Goal: Book appointment/travel/reservation

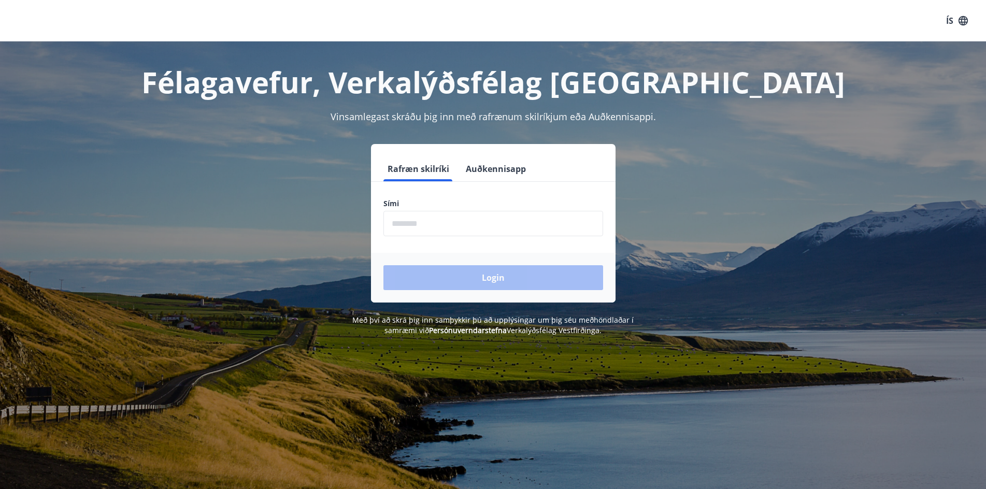
click at [479, 227] on input "phone" at bounding box center [493, 223] width 220 height 25
type input "********"
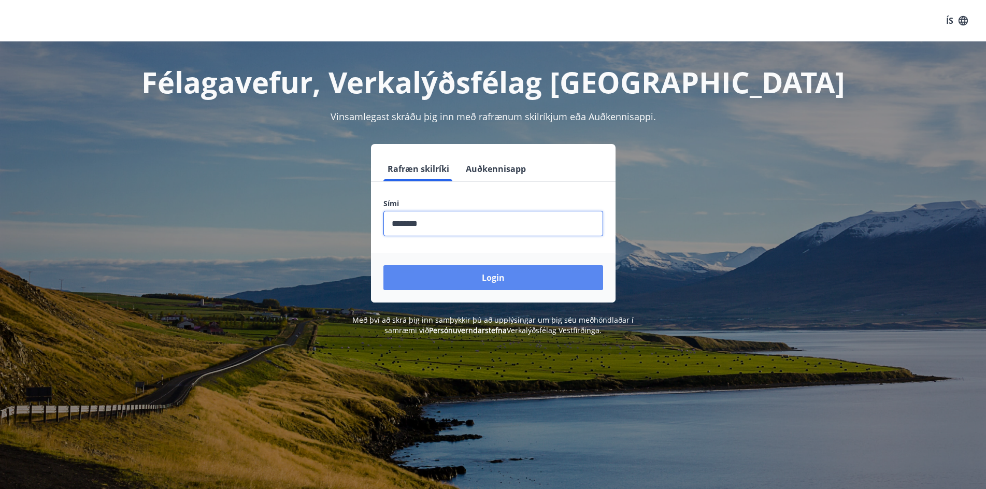
click at [482, 278] on button "Login" at bounding box center [493, 277] width 220 height 25
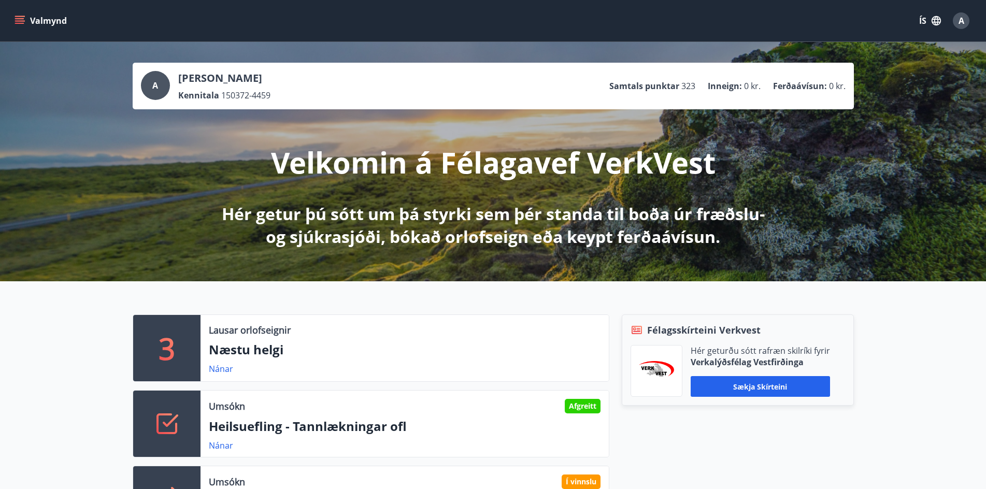
click at [17, 18] on icon "menu" at bounding box center [19, 18] width 9 height 1
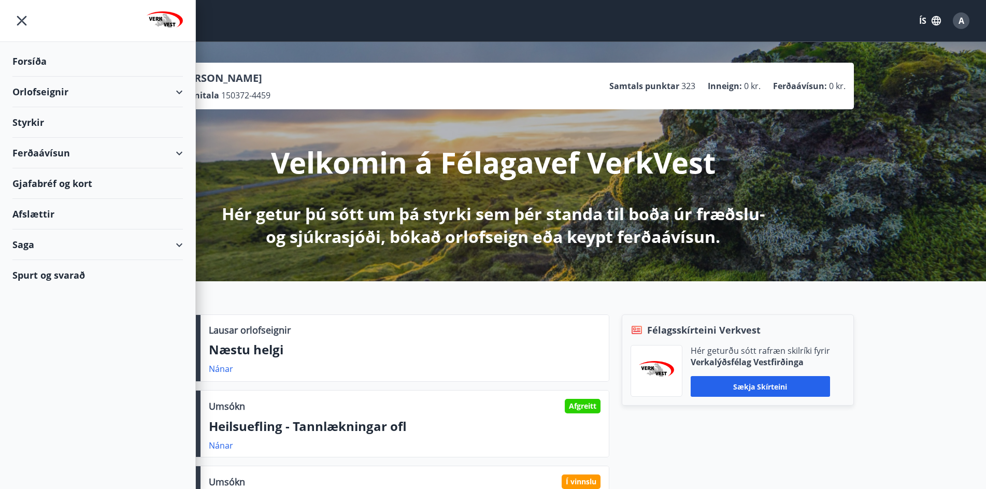
click at [26, 88] on div "Orlofseignir" at bounding box center [97, 92] width 170 height 31
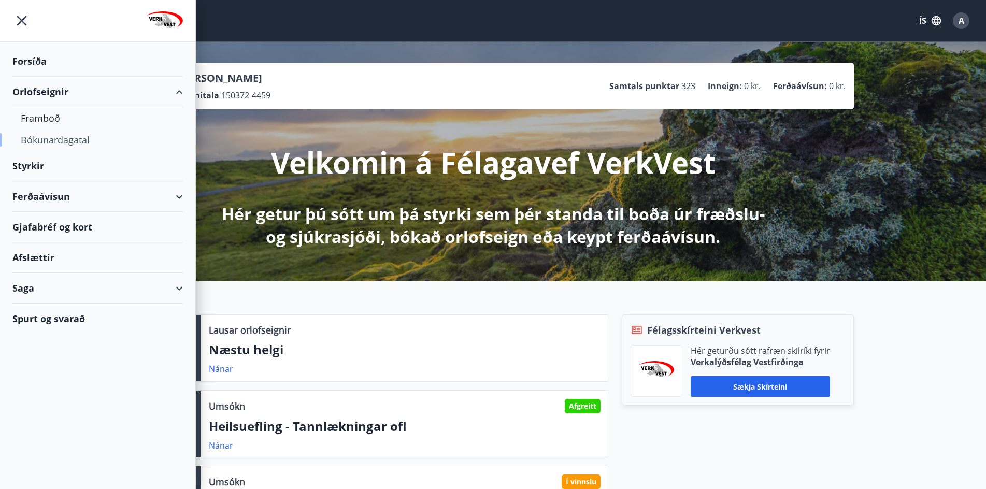
click at [62, 141] on div "Bókunardagatal" at bounding box center [98, 140] width 154 height 22
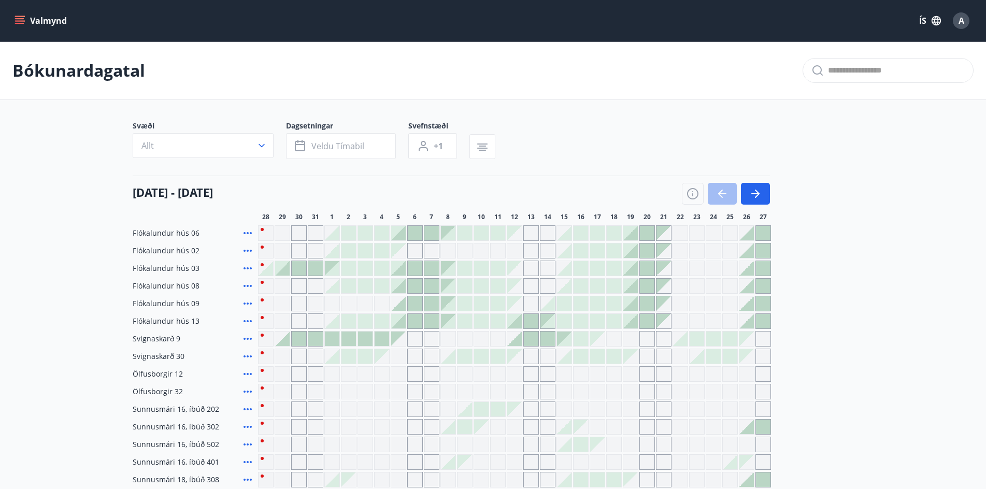
click at [286, 270] on div at bounding box center [282, 268] width 15 height 15
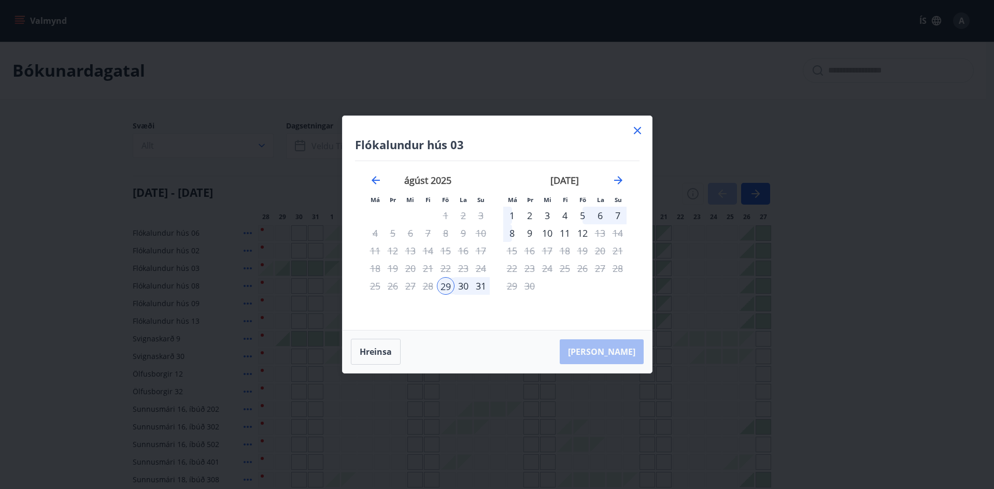
click at [478, 285] on div "31" at bounding box center [481, 286] width 18 height 18
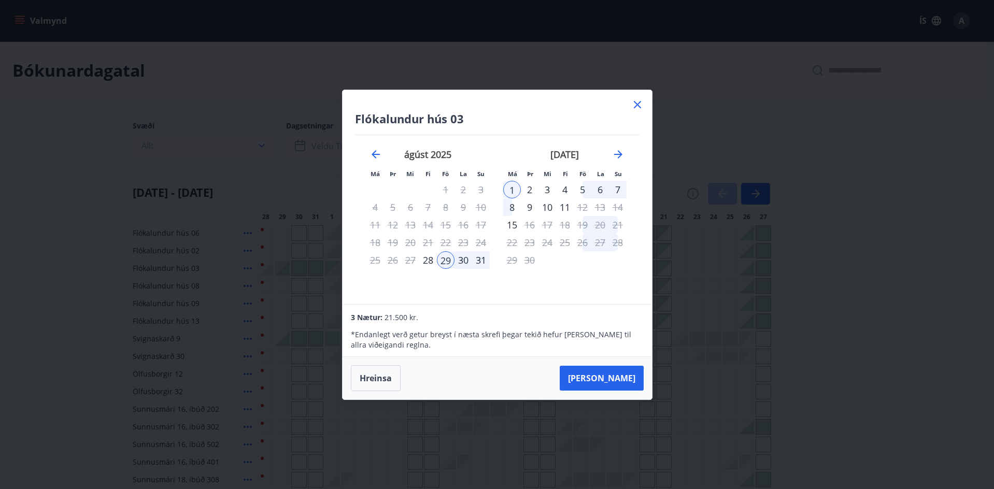
click at [637, 106] on icon at bounding box center [637, 104] width 12 height 12
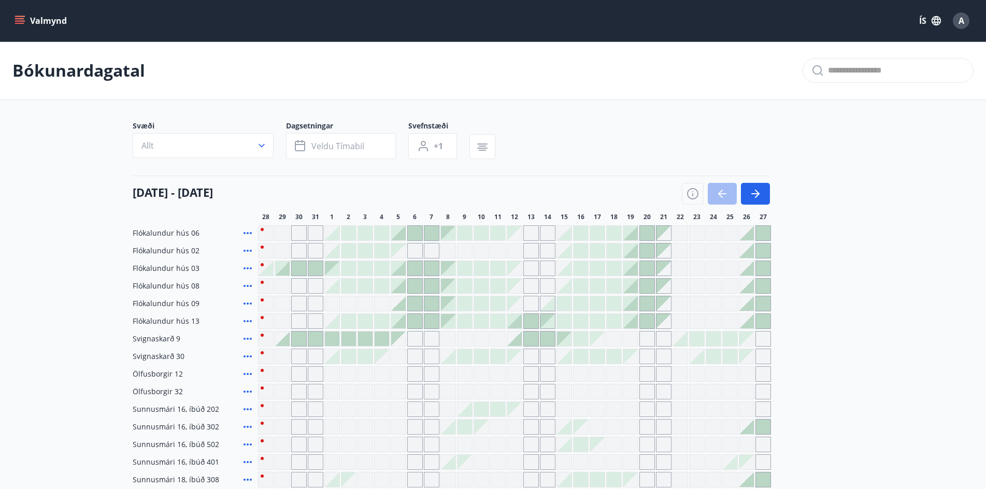
click at [20, 22] on icon "menu" at bounding box center [20, 21] width 10 height 10
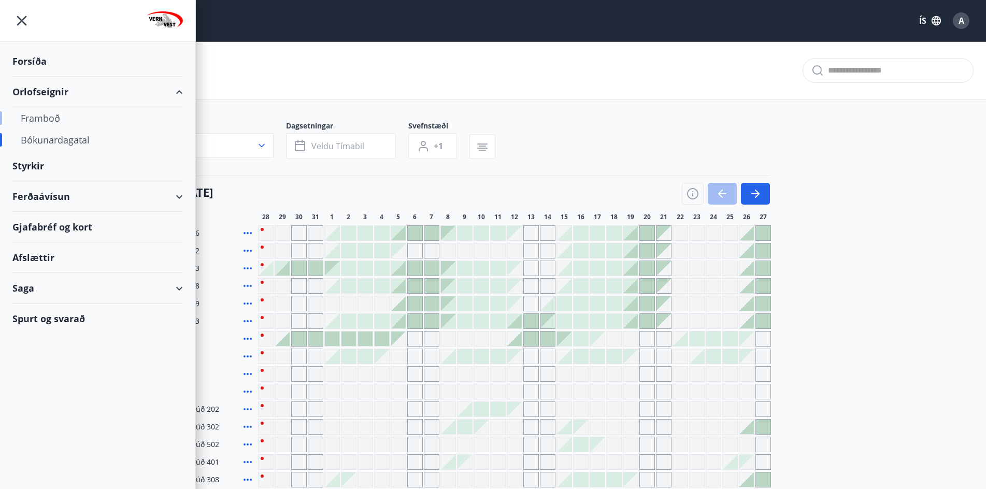
click at [29, 120] on div "Framboð" at bounding box center [98, 118] width 154 height 22
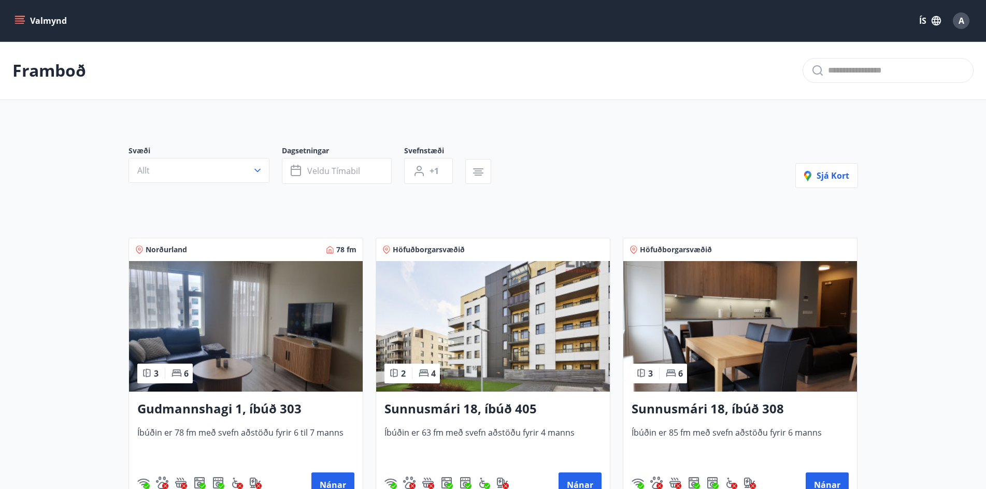
click at [24, 21] on icon "menu" at bounding box center [20, 20] width 11 height 1
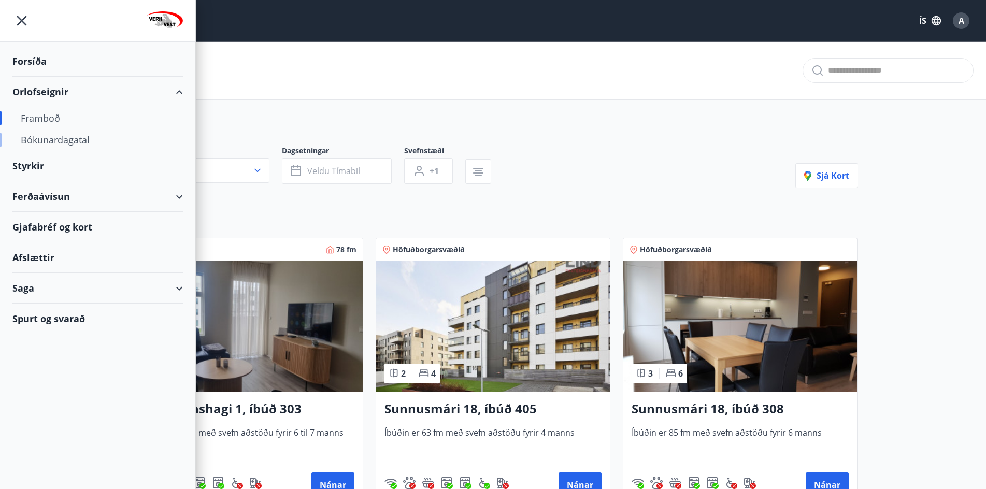
click at [33, 138] on div "Bókunardagatal" at bounding box center [98, 140] width 154 height 22
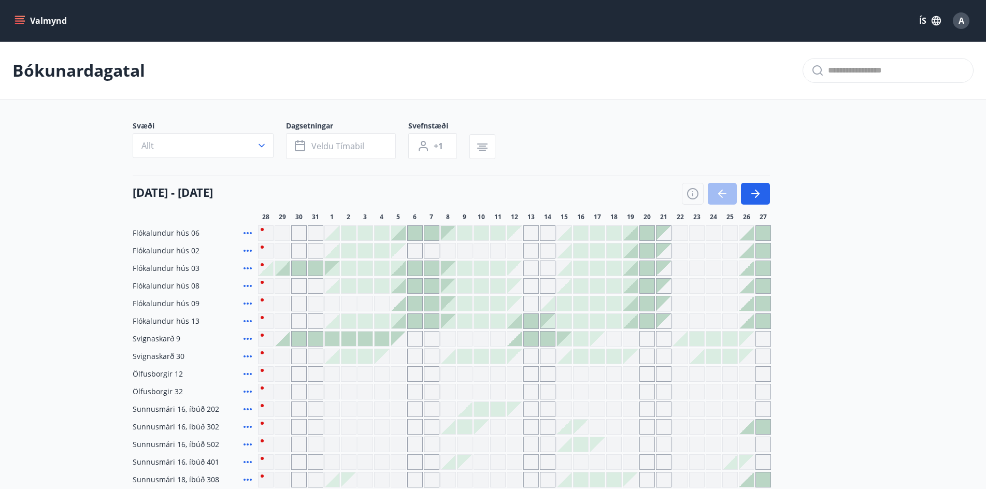
click at [18, 16] on icon "menu" at bounding box center [20, 21] width 10 height 10
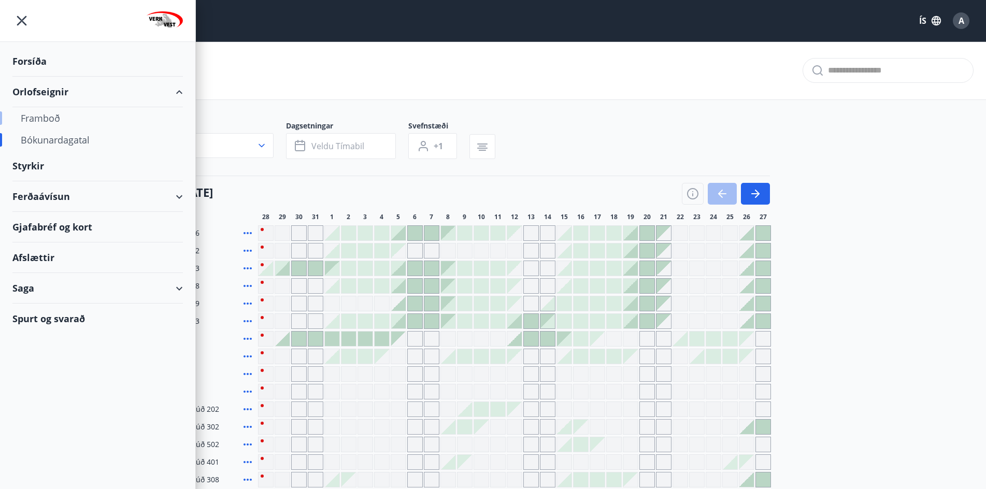
click at [25, 123] on div "Framboð" at bounding box center [98, 118] width 154 height 22
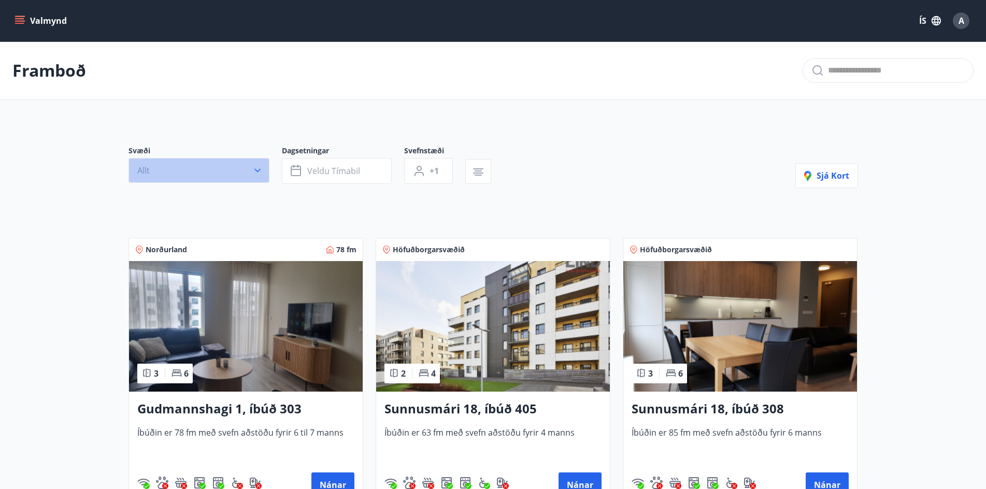
click at [243, 174] on button "Allt" at bounding box center [198, 170] width 141 height 25
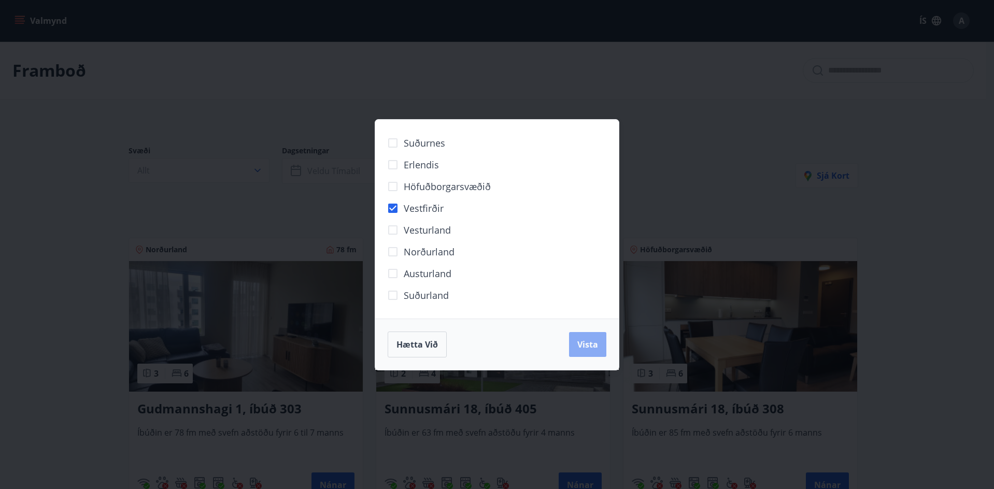
click at [582, 347] on span "Vista" at bounding box center [587, 344] width 21 height 11
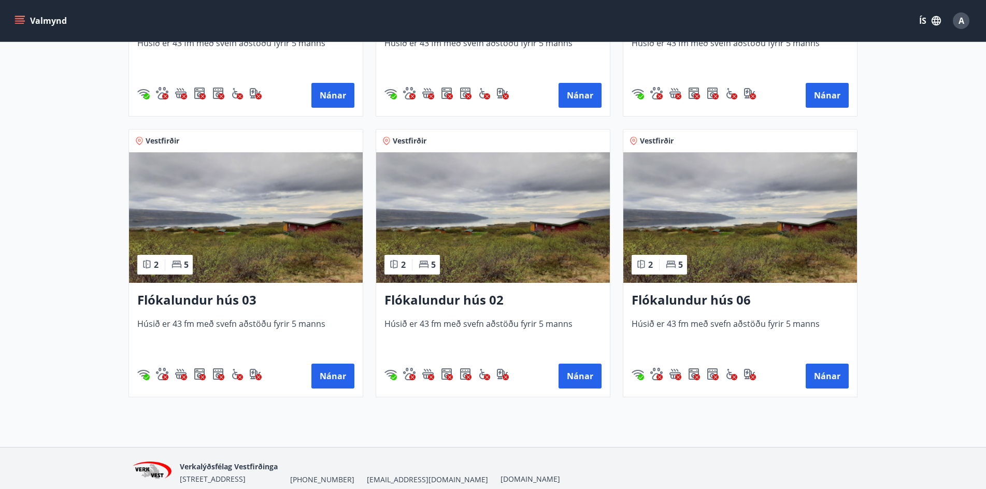
click at [216, 302] on h3 "Flókalundur hús 03" at bounding box center [245, 300] width 217 height 19
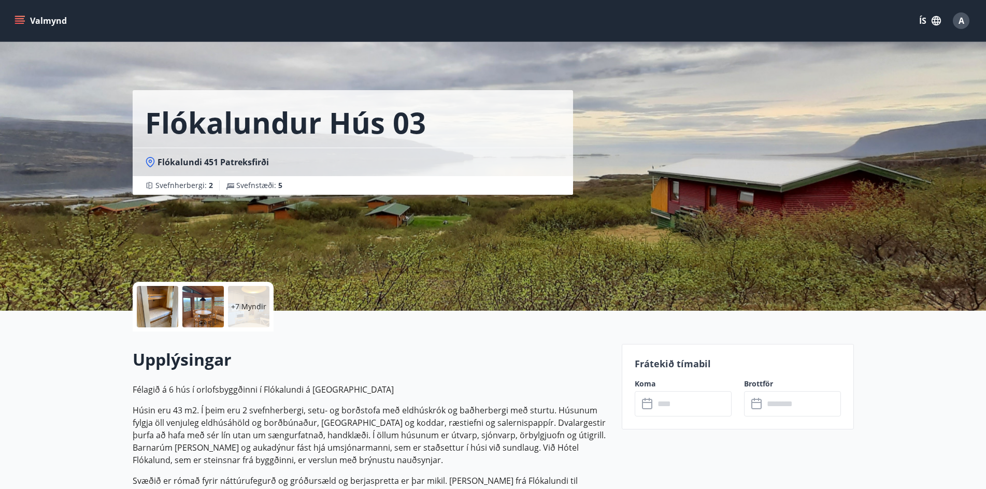
click at [160, 307] on div at bounding box center [157, 306] width 41 height 41
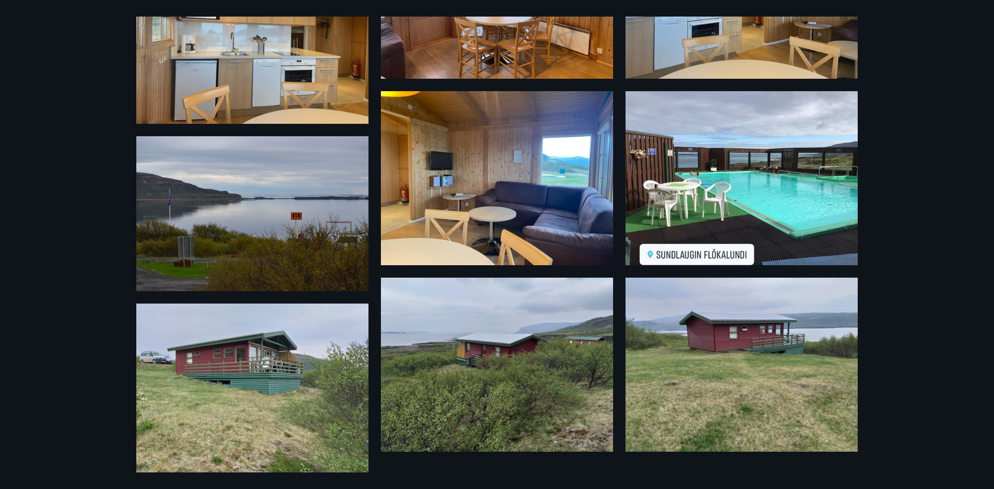
scroll to position [490, 0]
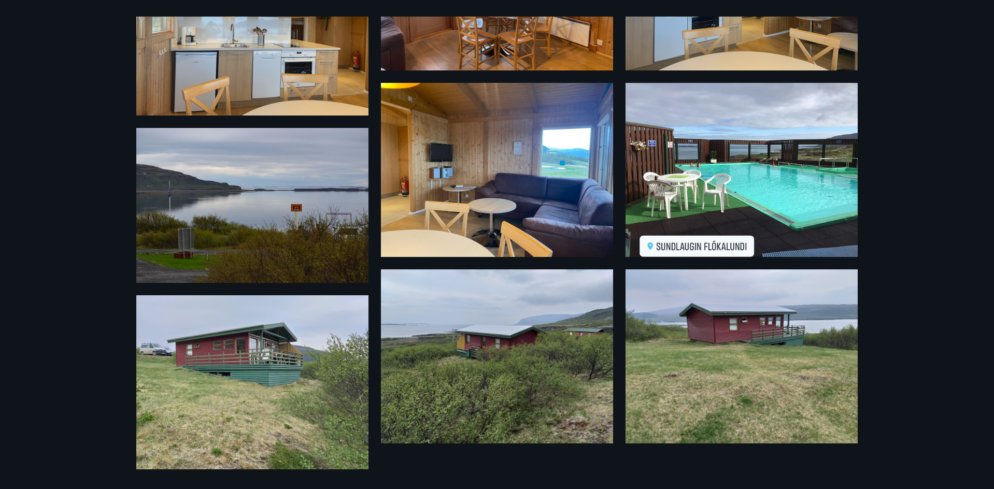
click at [819, 172] on img at bounding box center [741, 170] width 232 height 174
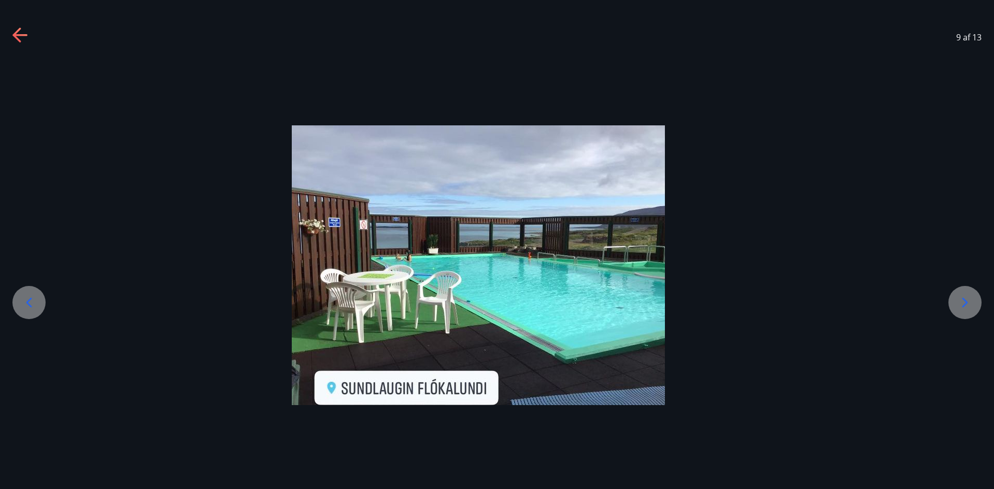
drag, startPoint x: 593, startPoint y: 326, endPoint x: 547, endPoint y: 336, distance: 47.0
click at [547, 336] on img at bounding box center [478, 265] width 373 height 280
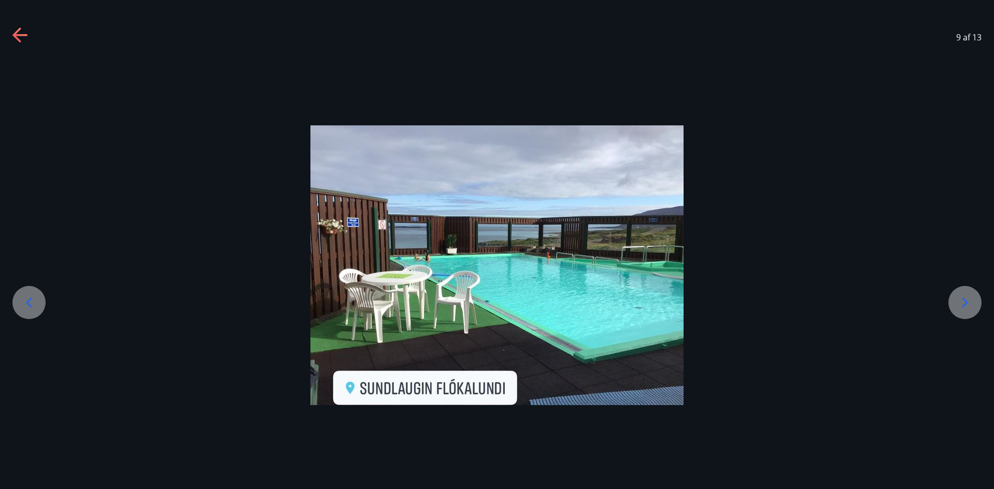
click at [965, 302] on icon at bounding box center [964, 302] width 17 height 17
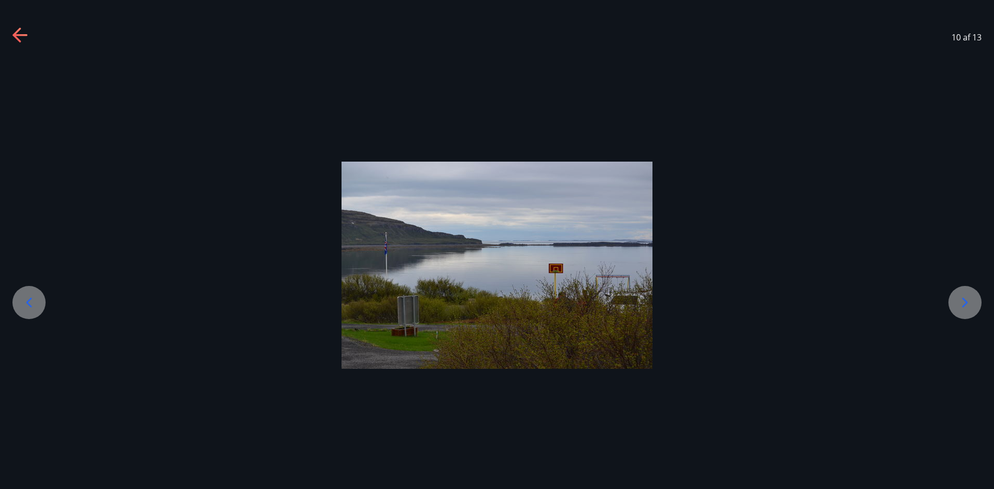
click at [965, 302] on icon at bounding box center [964, 302] width 17 height 17
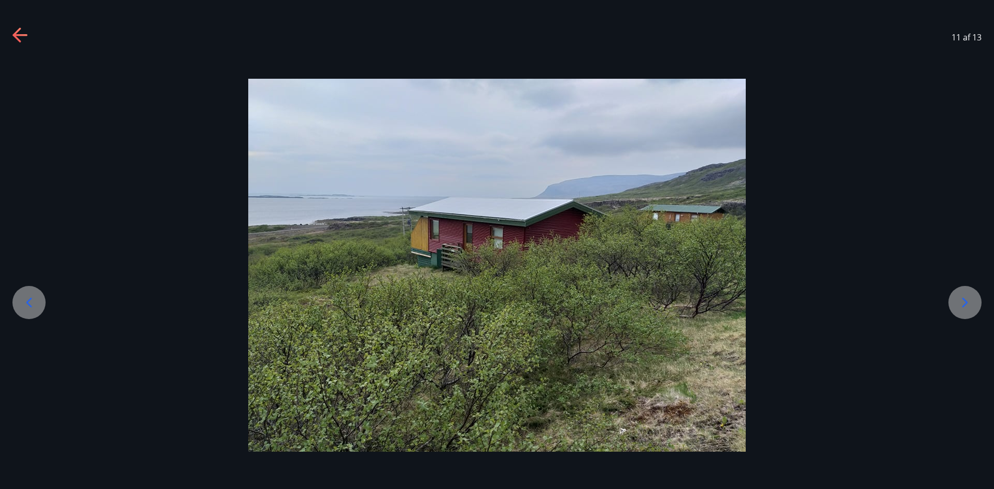
click at [965, 302] on icon at bounding box center [964, 302] width 17 height 17
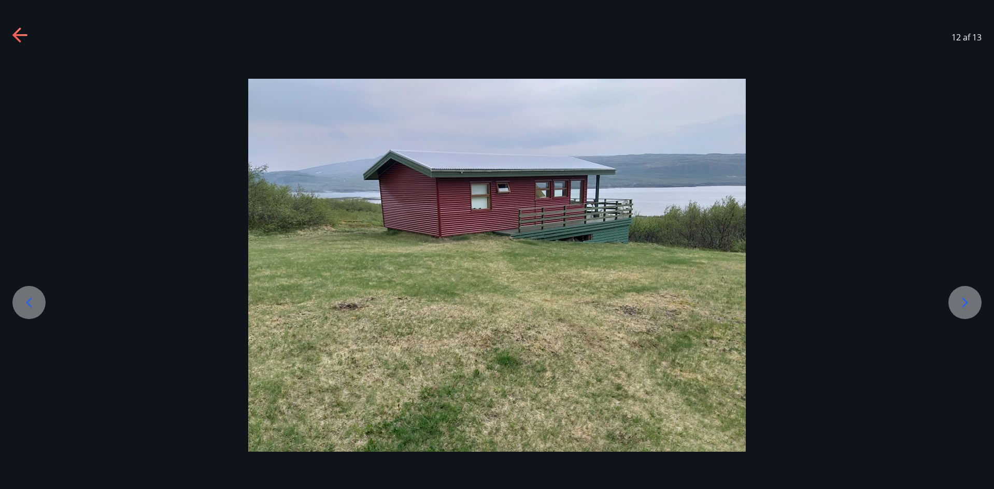
click at [965, 302] on icon at bounding box center [964, 302] width 17 height 17
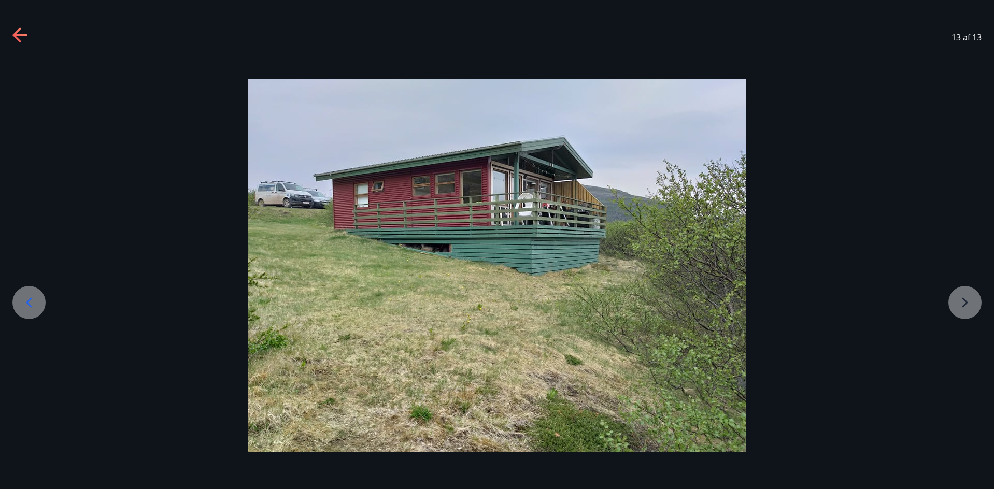
click at [965, 302] on div at bounding box center [497, 265] width 994 height 373
click at [18, 37] on icon at bounding box center [20, 35] width 17 height 17
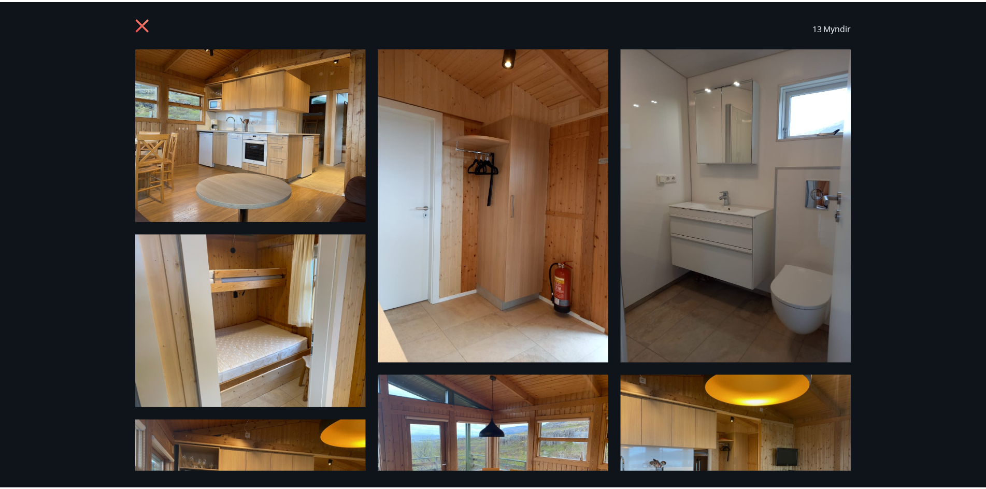
scroll to position [0, 0]
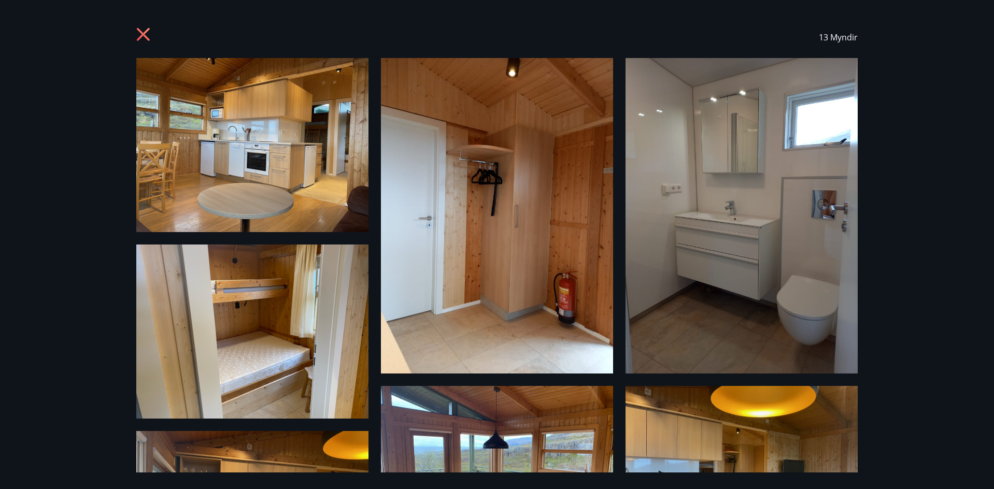
click at [137, 33] on icon at bounding box center [144, 35] width 17 height 17
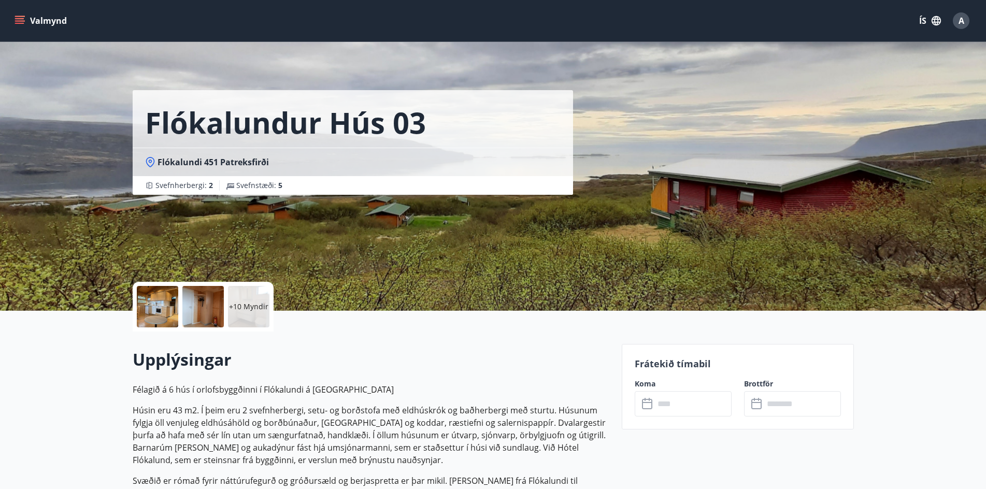
click at [253, 310] on p "+10 Myndir" at bounding box center [248, 307] width 39 height 10
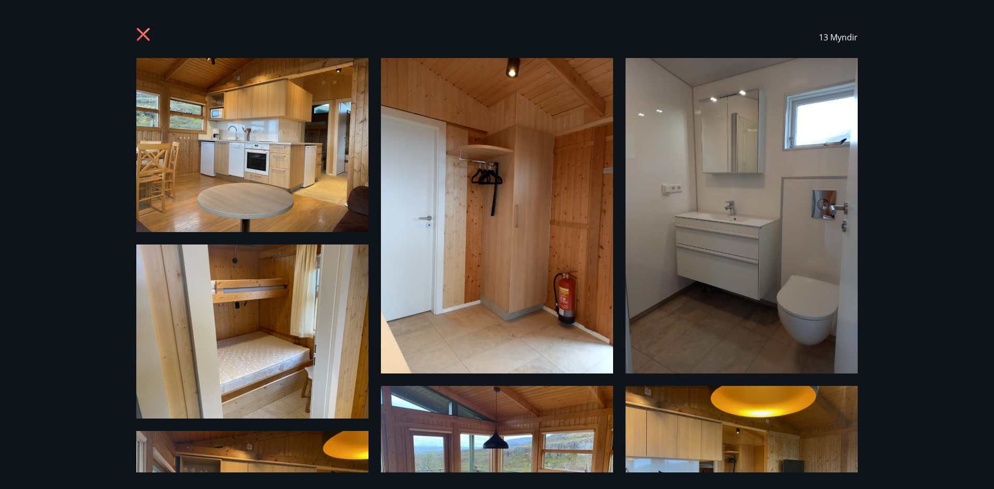
click at [138, 33] on icon at bounding box center [144, 35] width 17 height 17
